Goal: Transaction & Acquisition: Purchase product/service

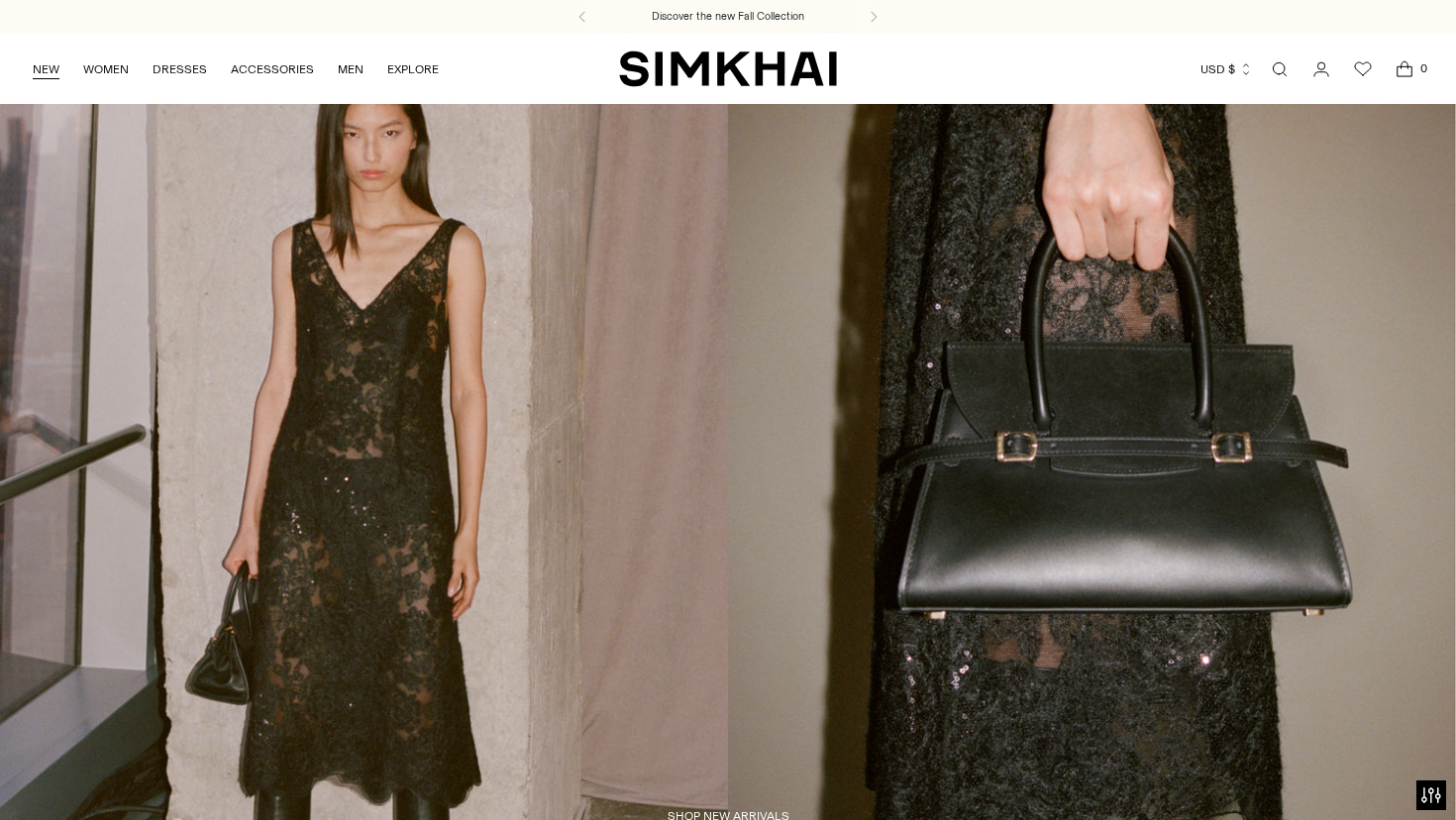
click at [47, 66] on link "NEW" at bounding box center [46, 70] width 27 height 44
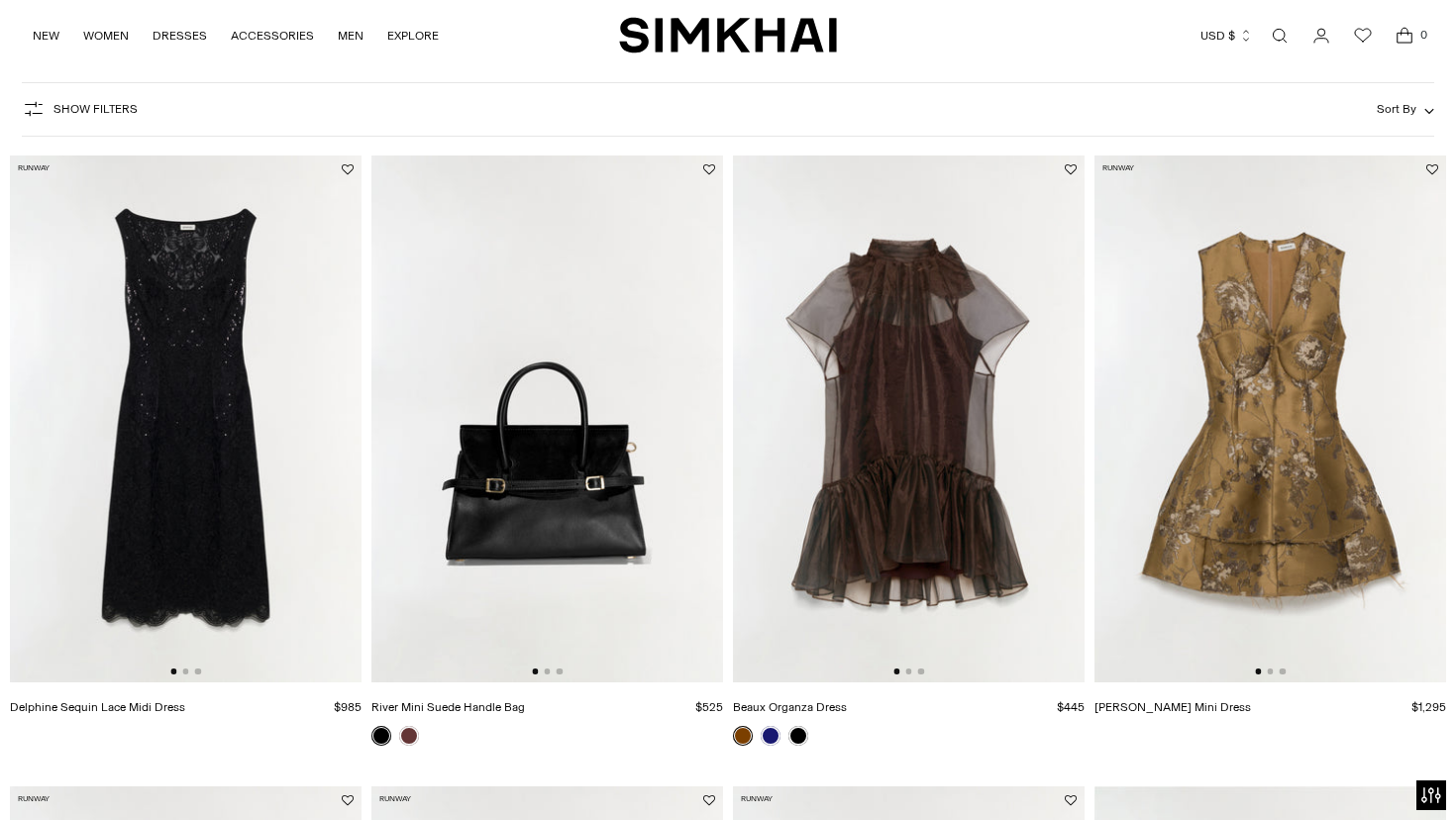
scroll to position [133, 0]
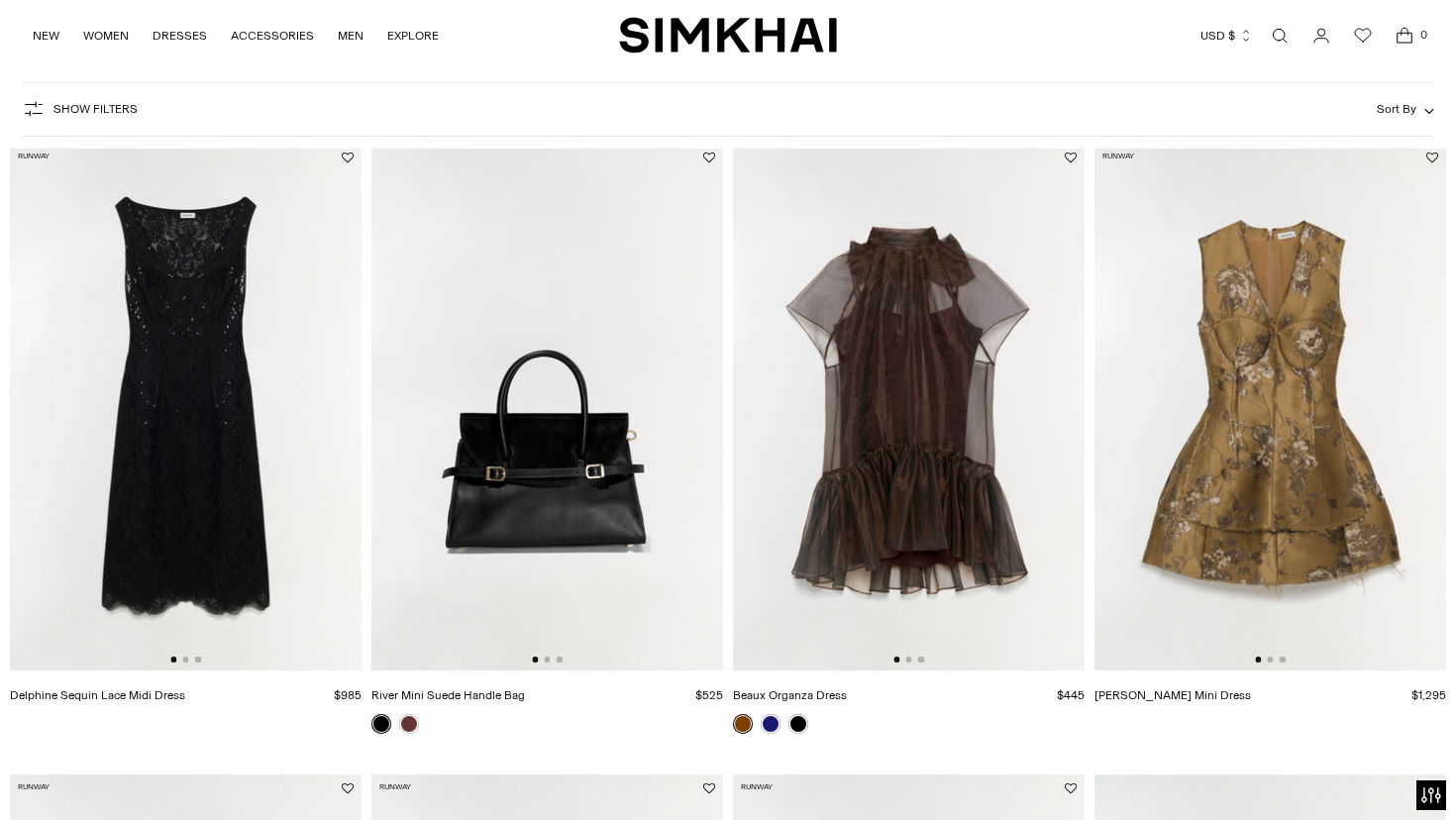
click at [1267, 662] on div at bounding box center [1270, 659] width 31 height 6
click at [1270, 656] on img at bounding box center [1270, 407] width 351 height 528
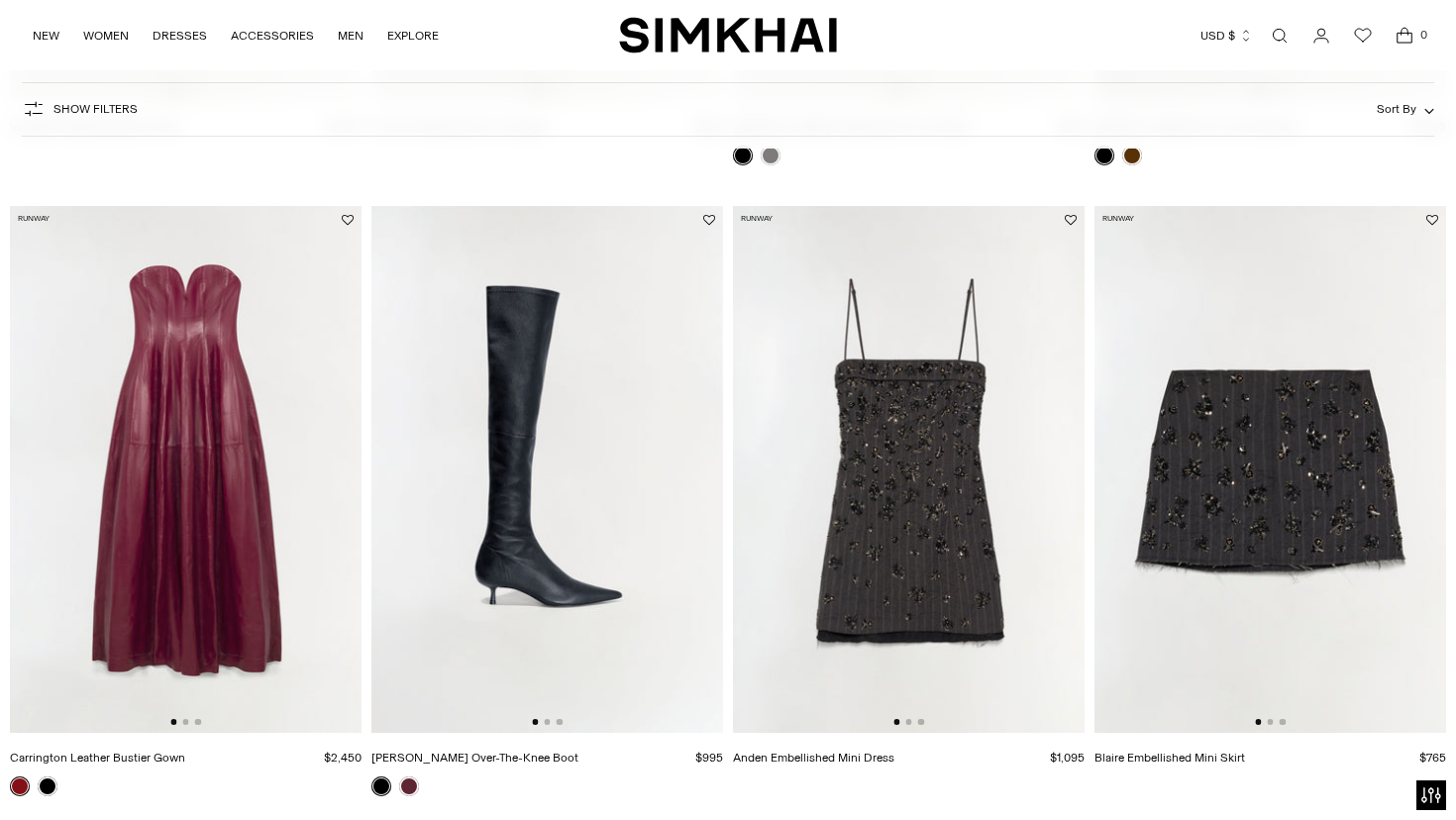
scroll to position [0, 1]
click at [173, 384] on img at bounding box center [185, 469] width 351 height 528
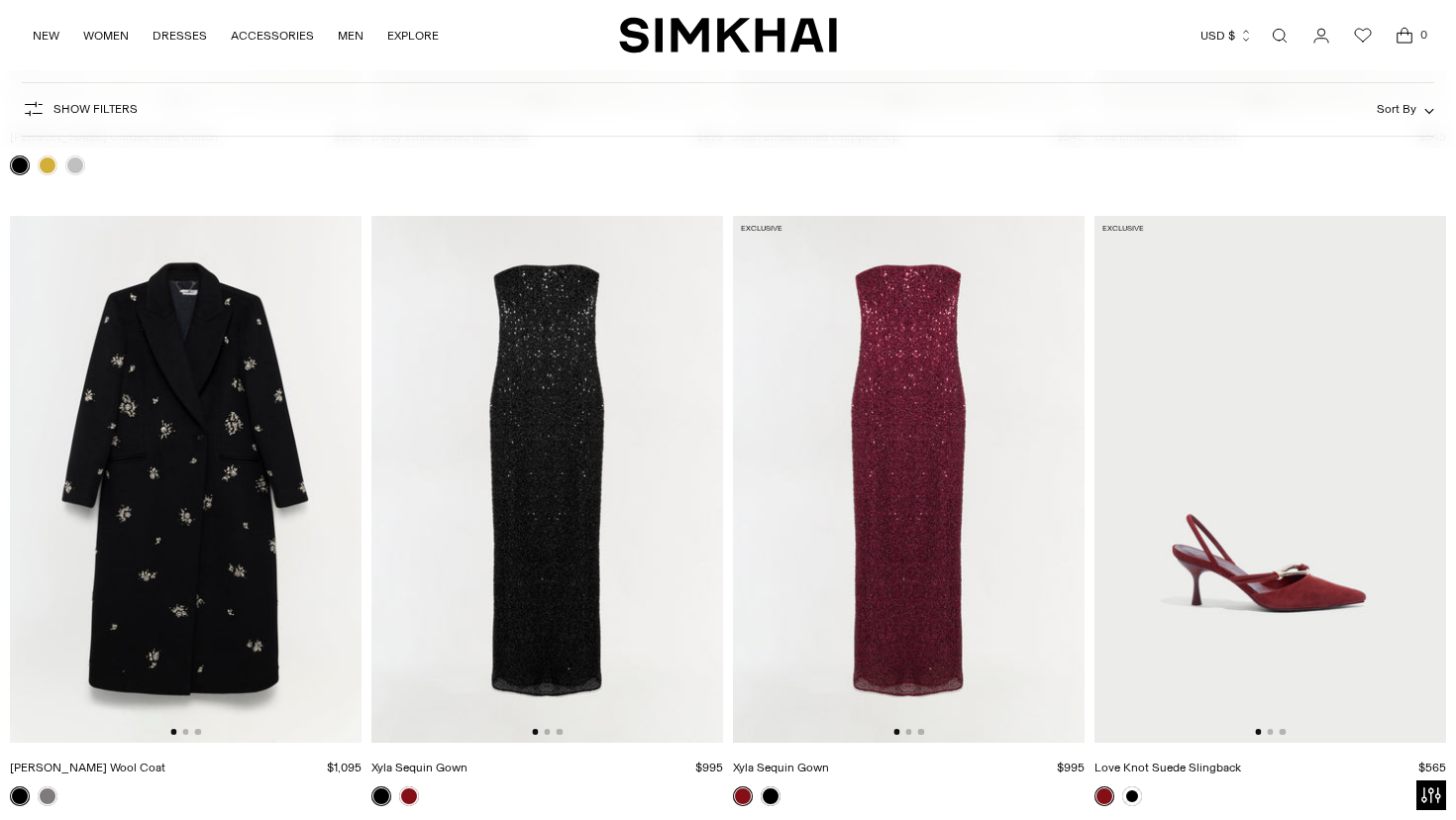
scroll to position [11434, 0]
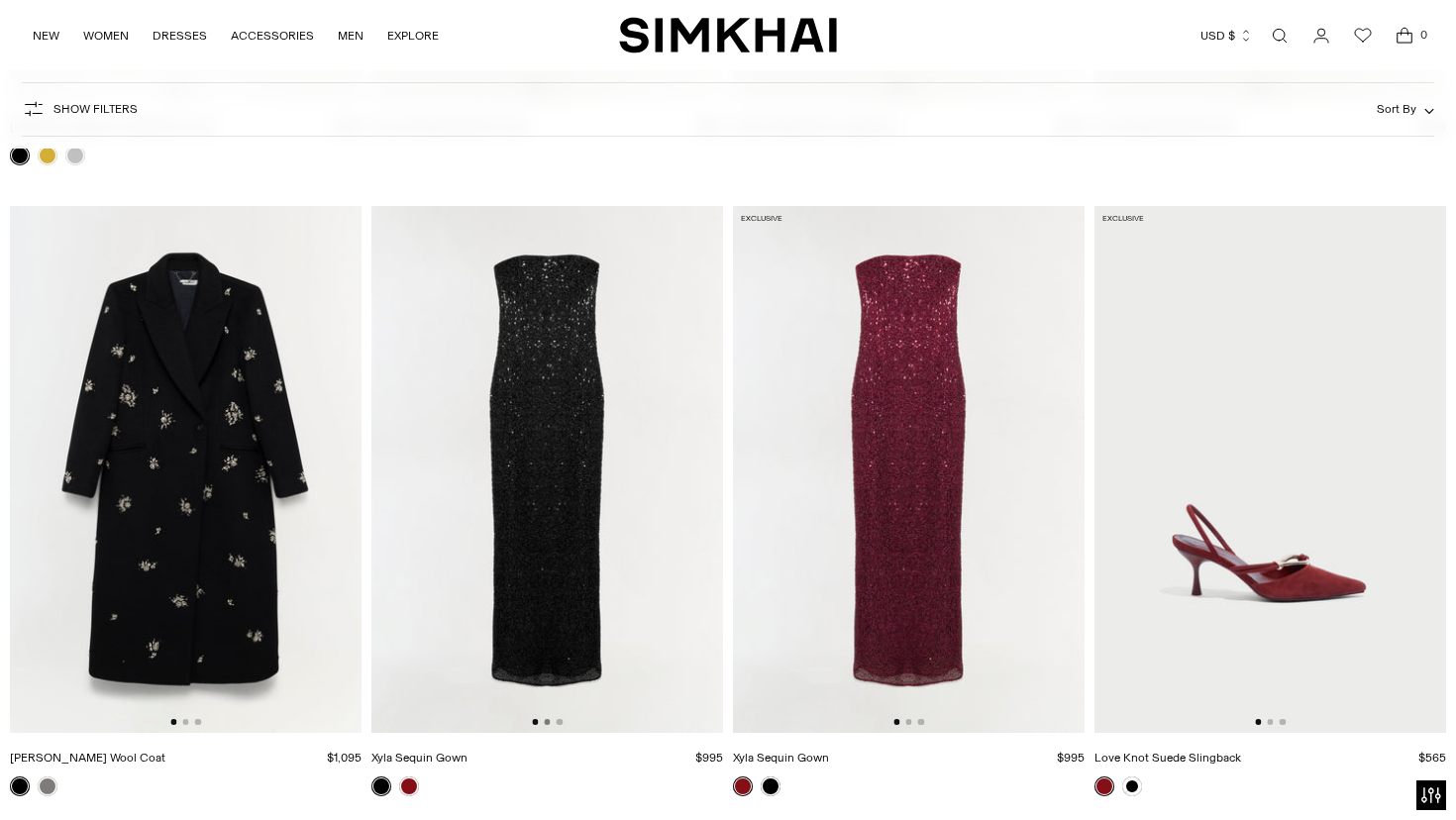
click at [548, 724] on button "Go to slide 2" at bounding box center [547, 722] width 6 height 6
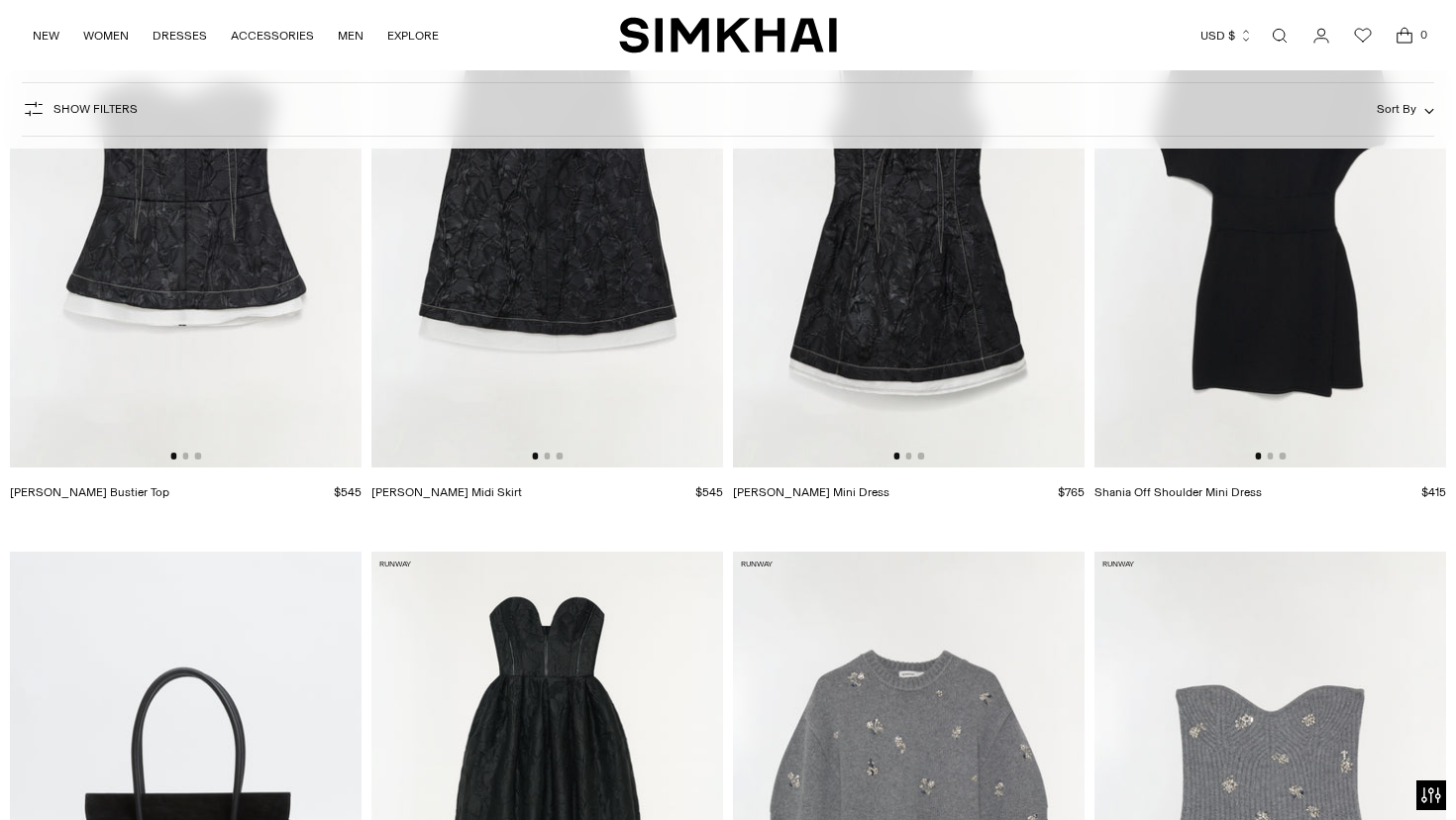
scroll to position [13959, 0]
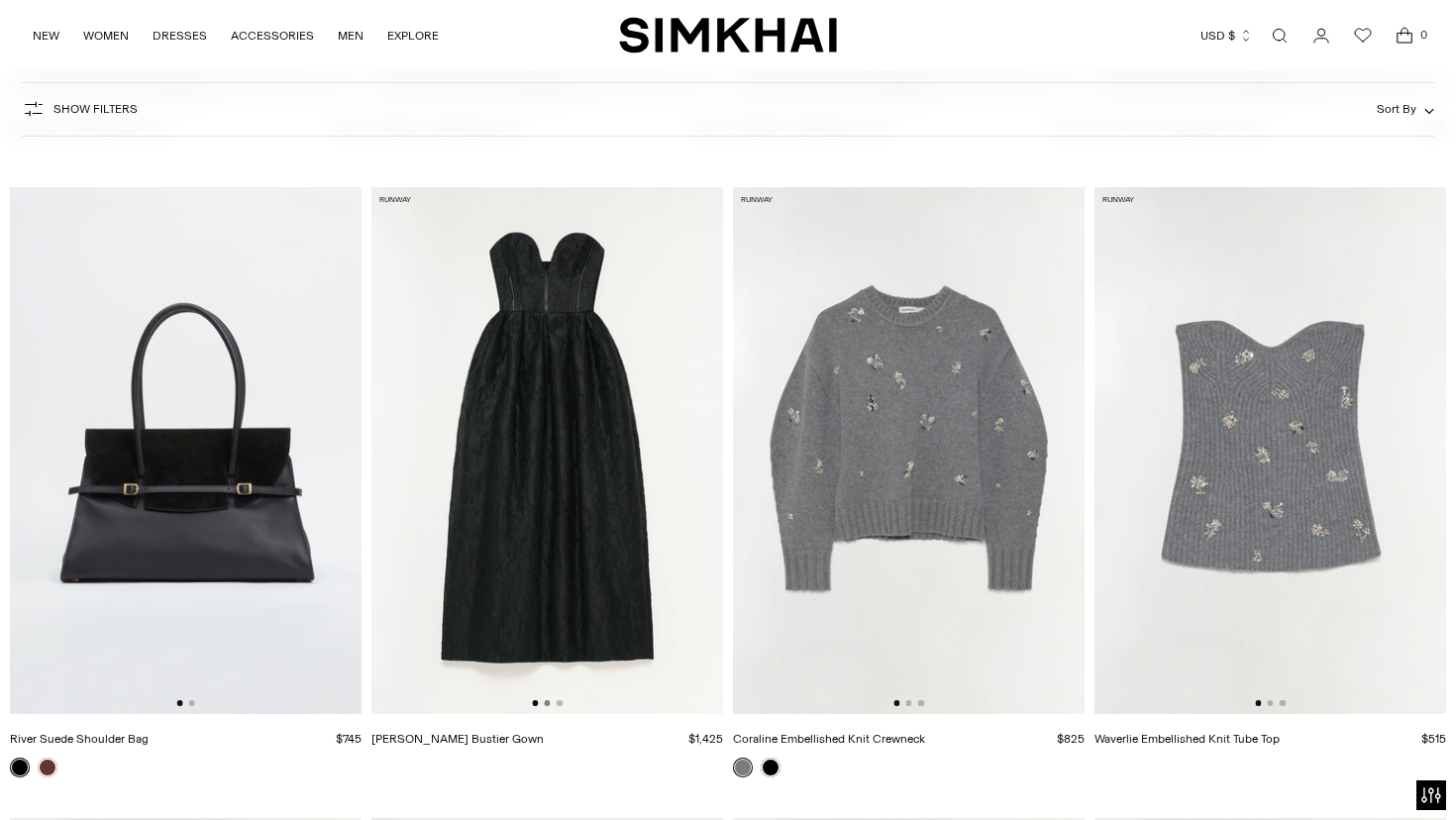
click at [548, 706] on button "Go to slide 2" at bounding box center [547, 703] width 6 height 6
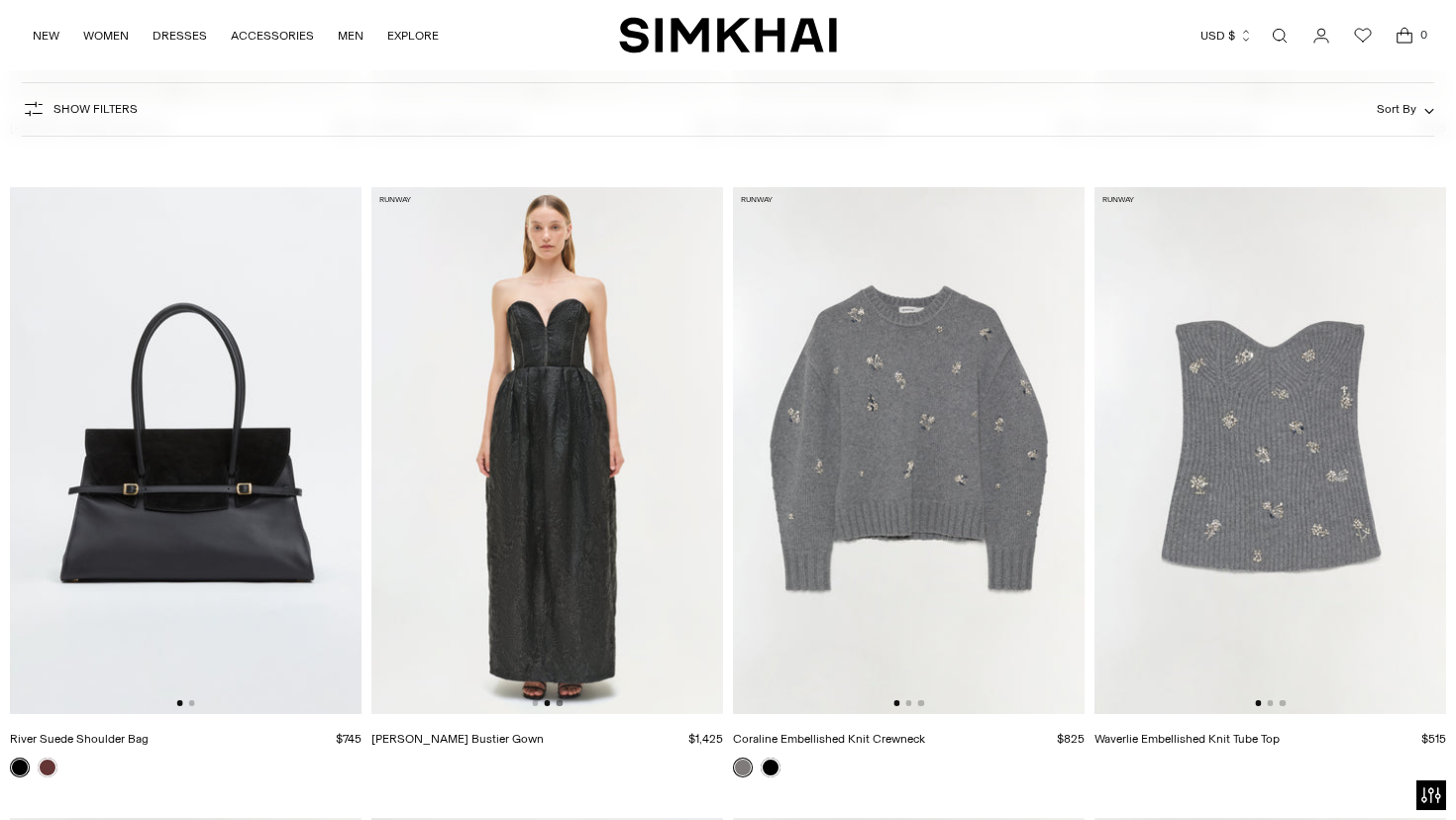
click at [558, 704] on button "Go to slide 3" at bounding box center [560, 703] width 6 height 6
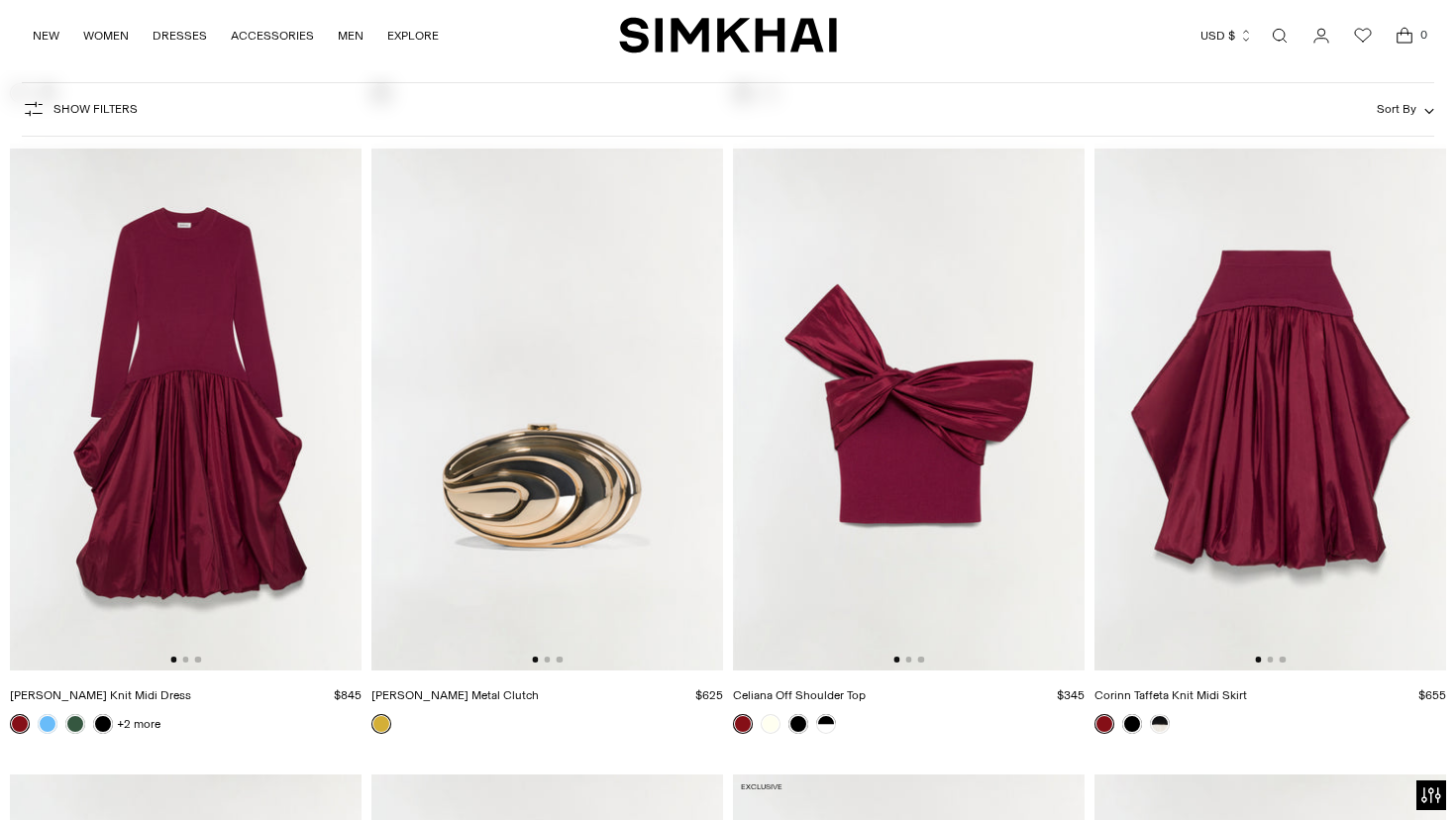
scroll to position [15300, 0]
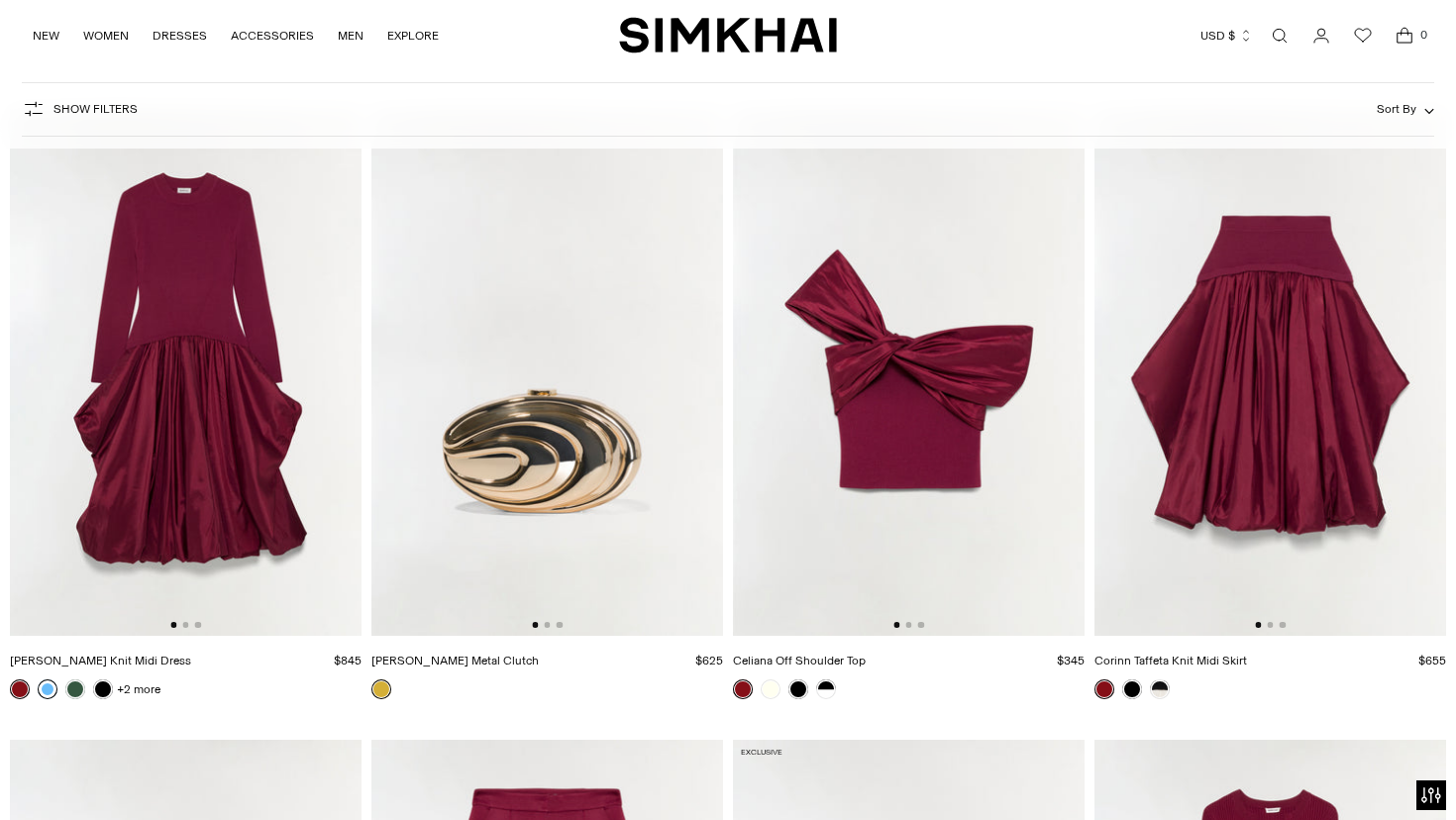
click at [46, 693] on link at bounding box center [48, 689] width 20 height 20
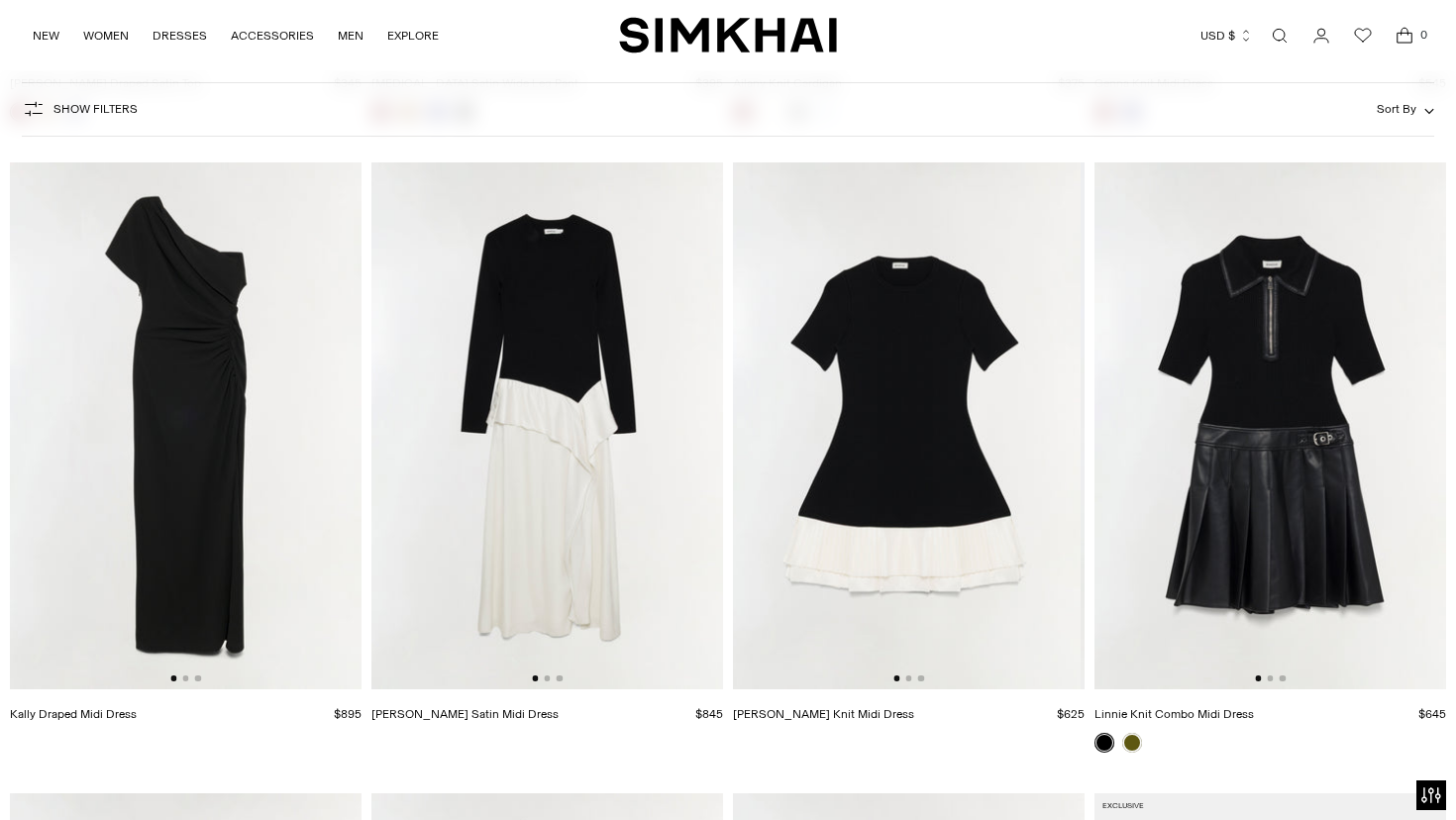
scroll to position [16515, 0]
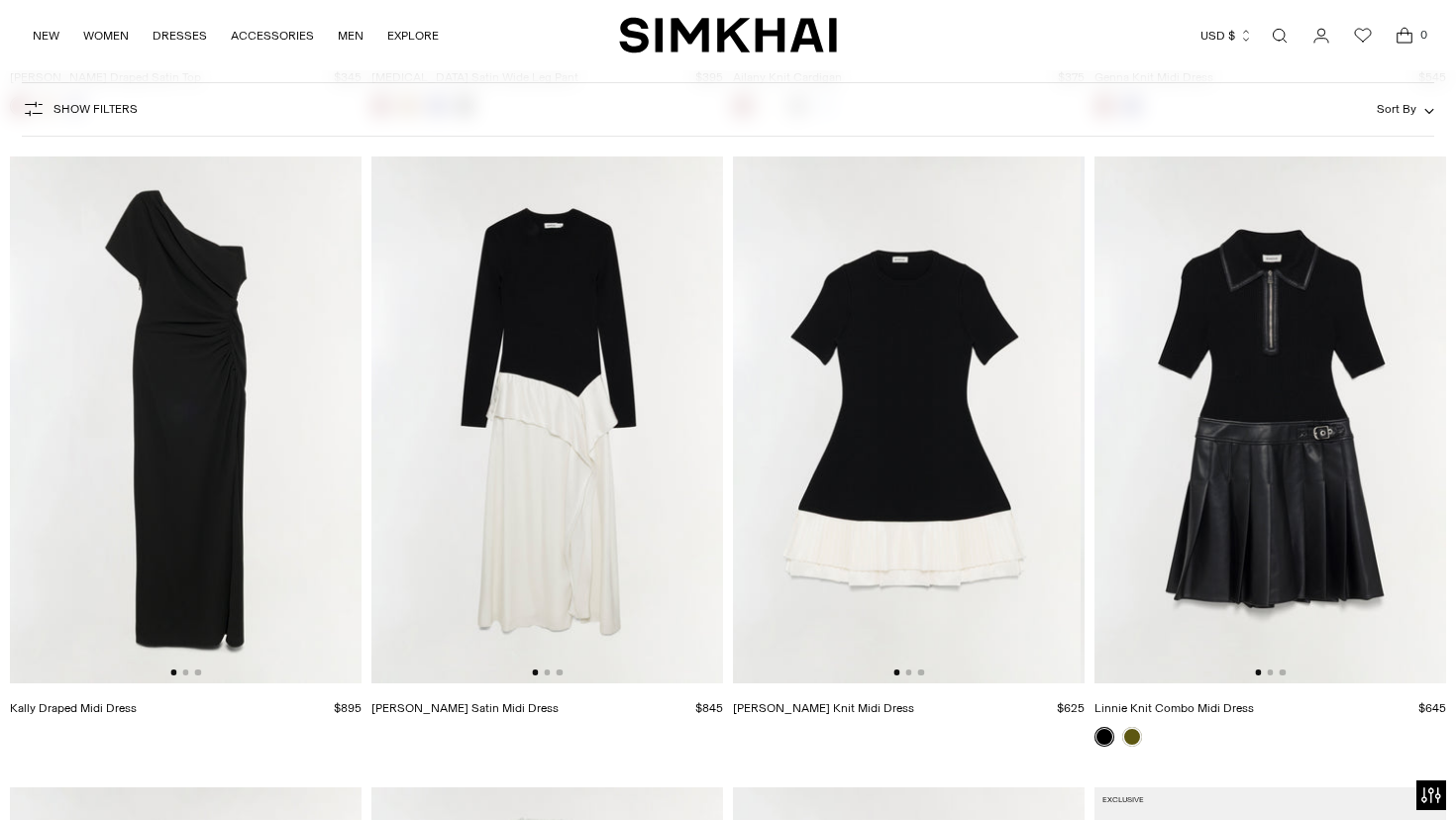
click at [935, 456] on img at bounding box center [905, 420] width 351 height 528
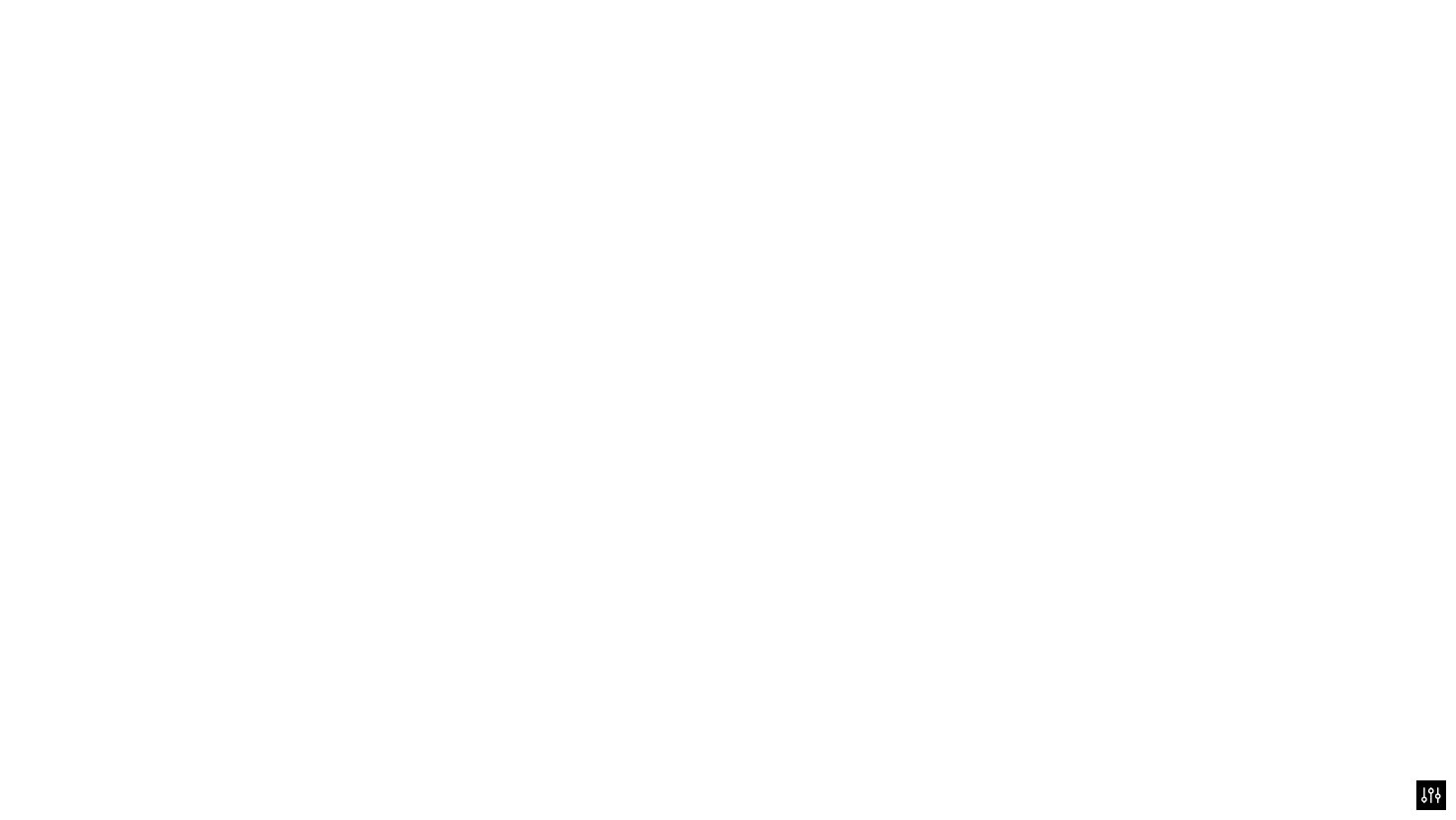
scroll to position [0, 0]
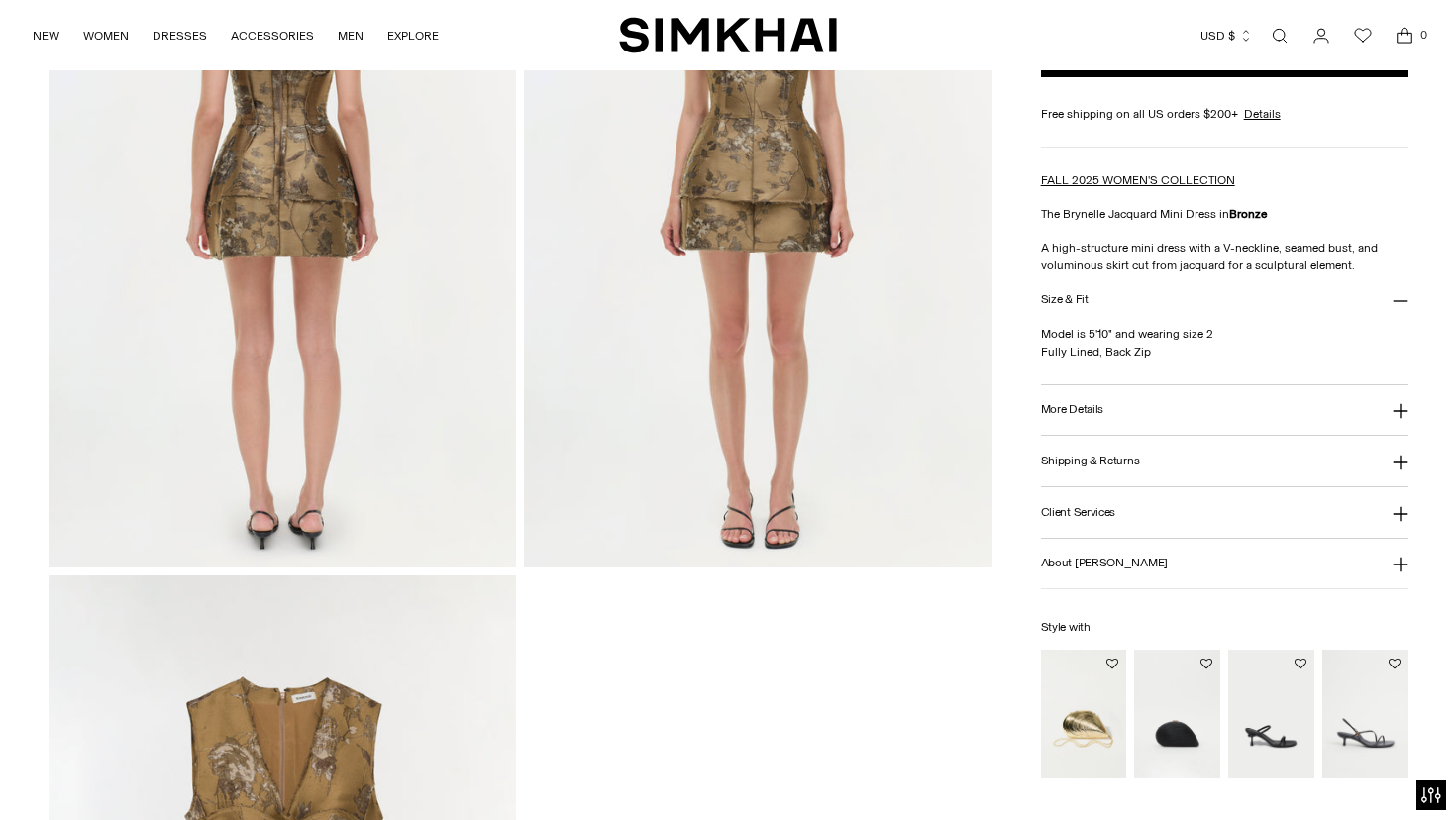
scroll to position [1902, 0]
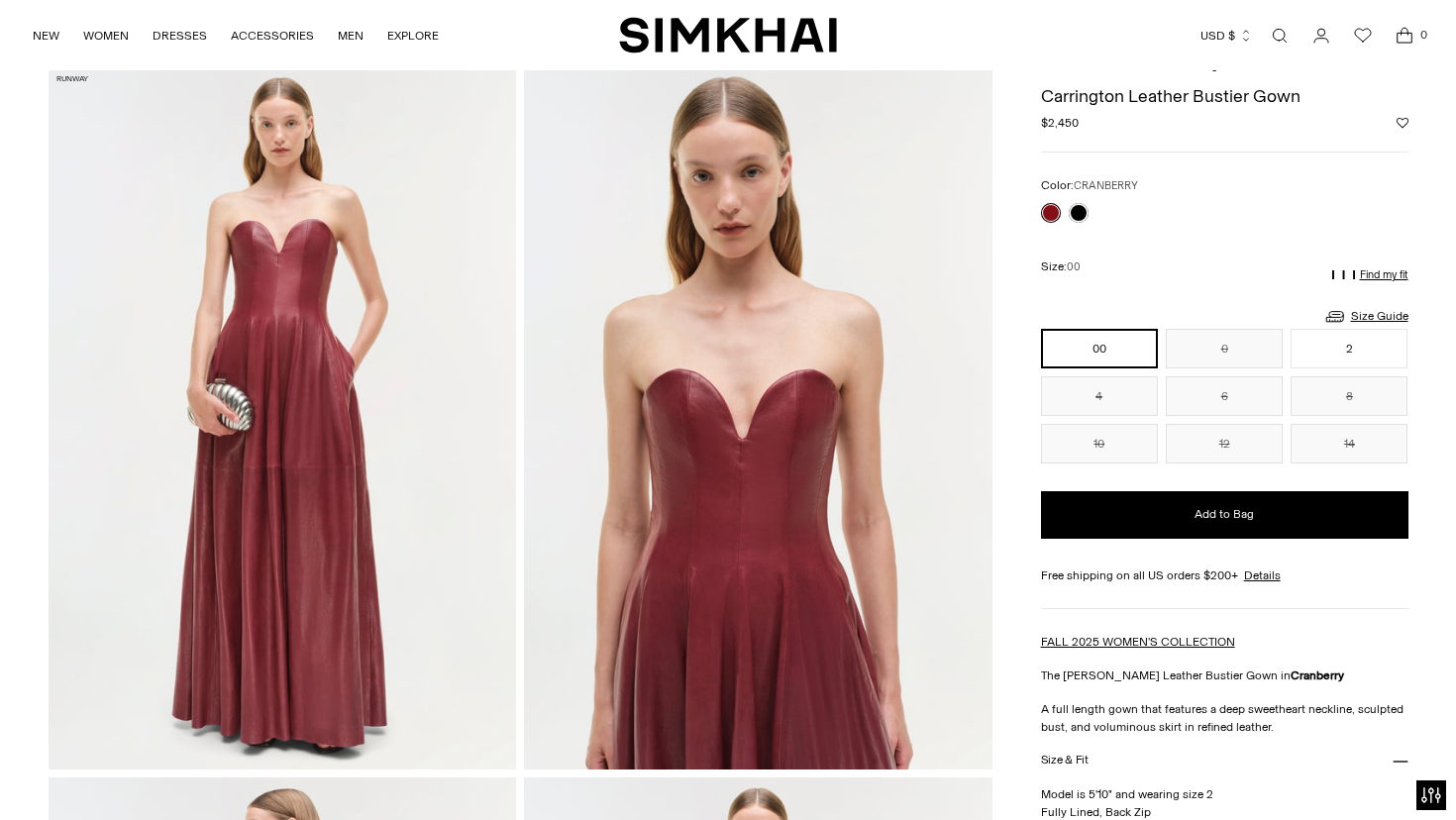
scroll to position [79, 0]
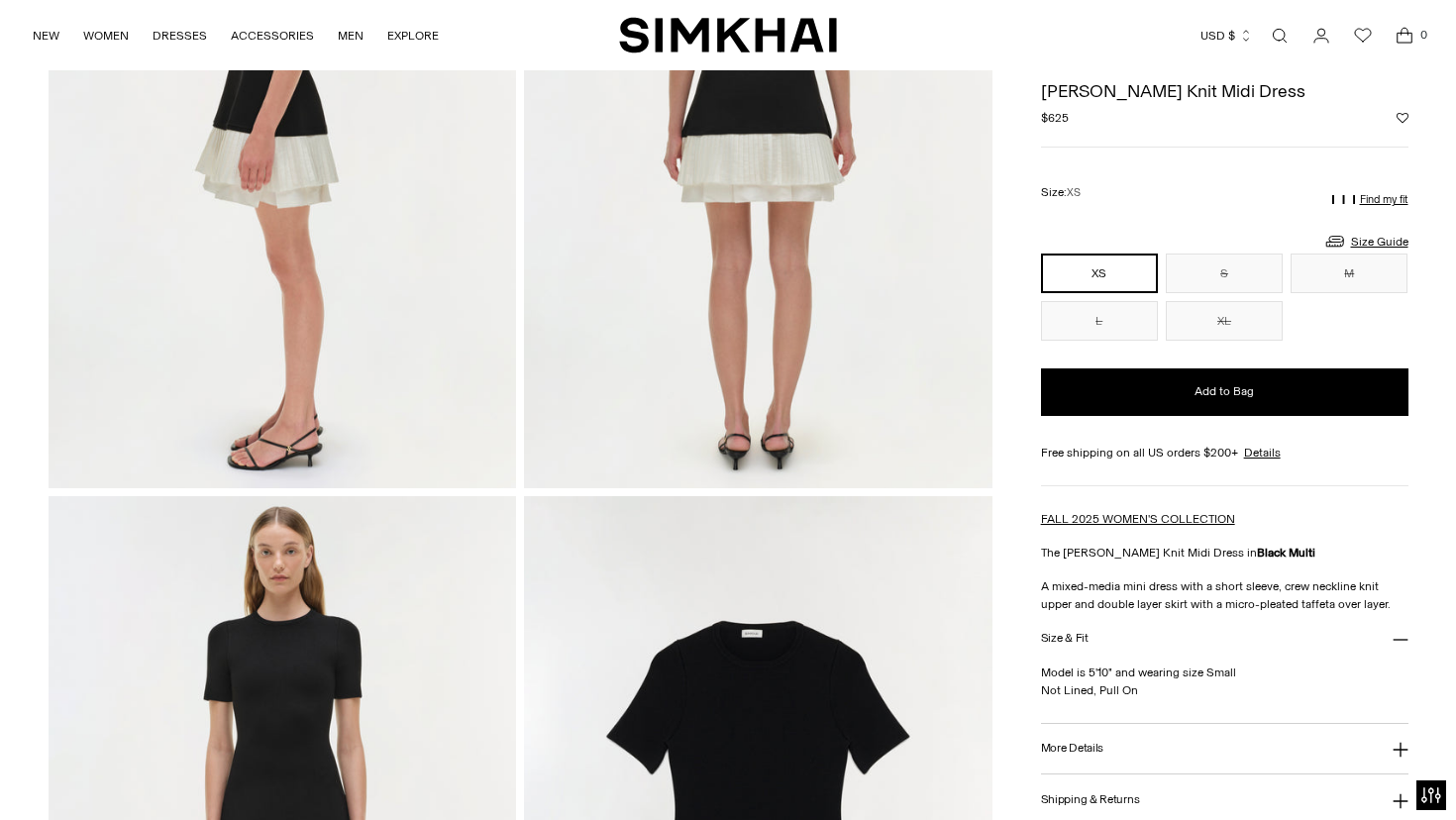
scroll to position [1062, 0]
